Goal: Information Seeking & Learning: Learn about a topic

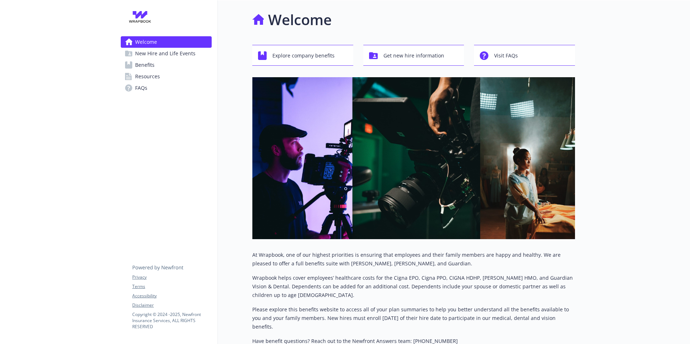
click at [148, 64] on span "Benefits" at bounding box center [144, 65] width 19 height 12
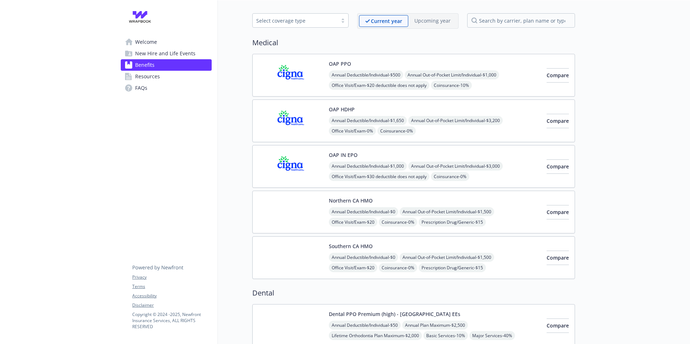
scroll to position [29, 0]
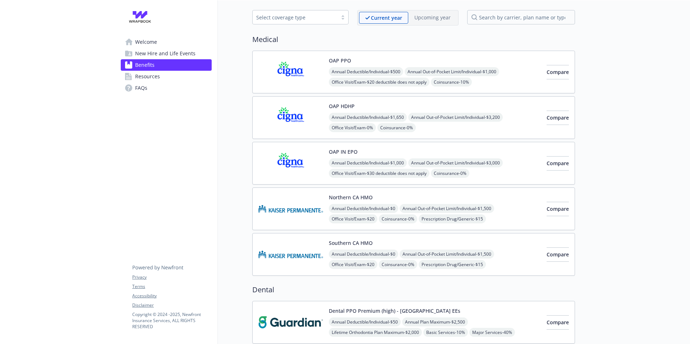
click at [148, 75] on span "Resources" at bounding box center [147, 77] width 25 height 12
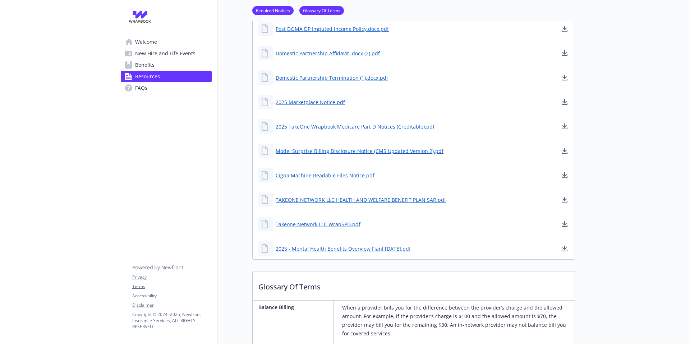
scroll to position [98, 0]
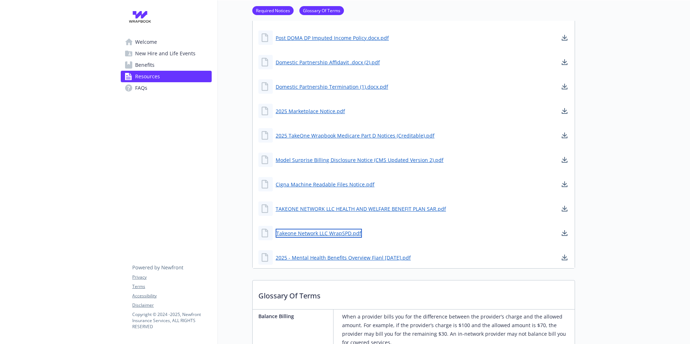
click at [307, 234] on link "Takeone Network LLC WrapSPD.pdf" at bounding box center [319, 233] width 86 height 9
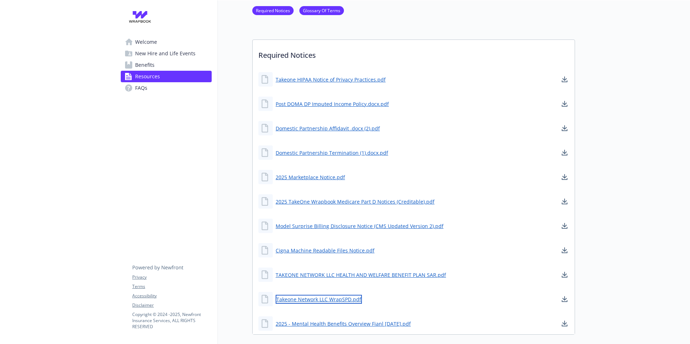
scroll to position [28, 0]
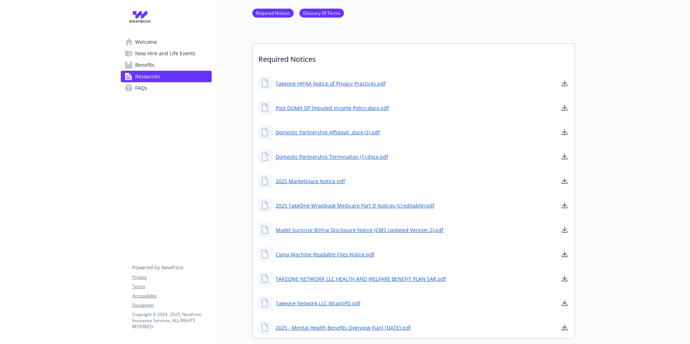
click at [155, 66] on link "Benefits" at bounding box center [166, 65] width 91 height 12
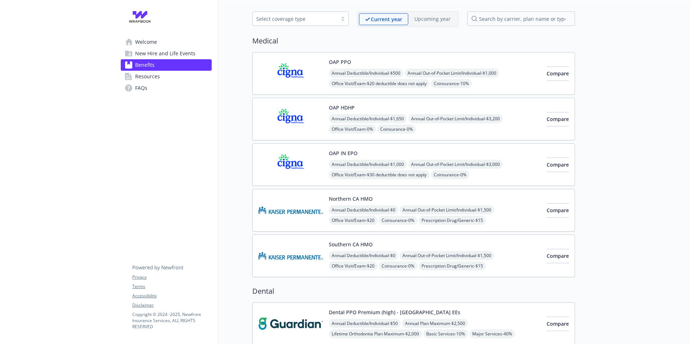
click at [302, 21] on div "Select coverage type" at bounding box center [295, 19] width 78 height 8
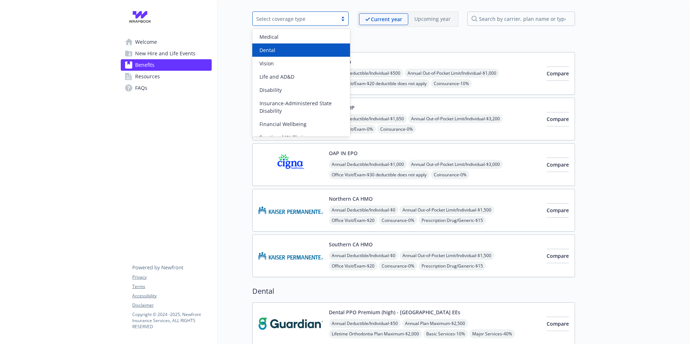
click at [275, 48] on span "Dental" at bounding box center [268, 50] width 16 height 8
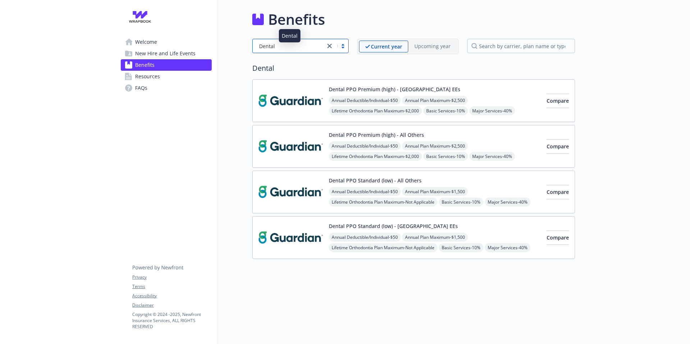
scroll to position [0, 0]
